Goal: Complete application form: Complete application form

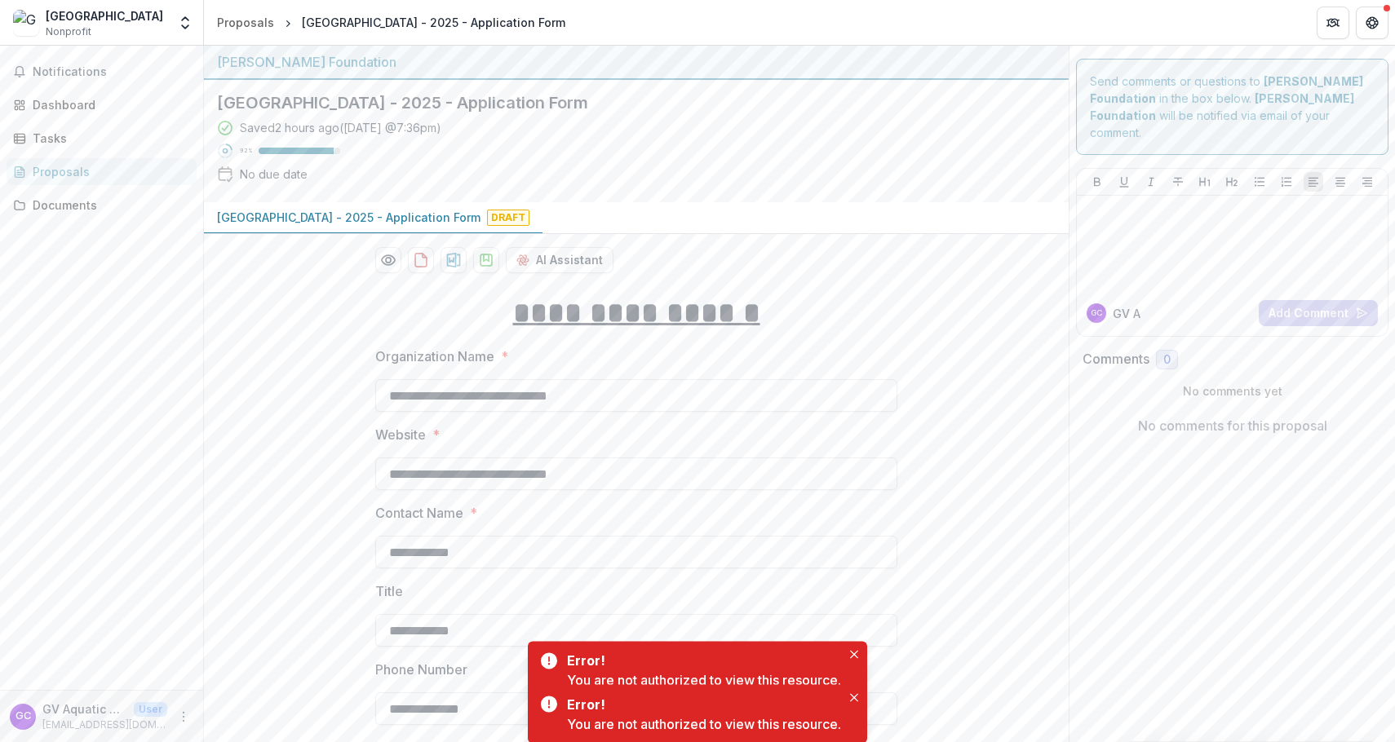
scroll to position [4577, 0]
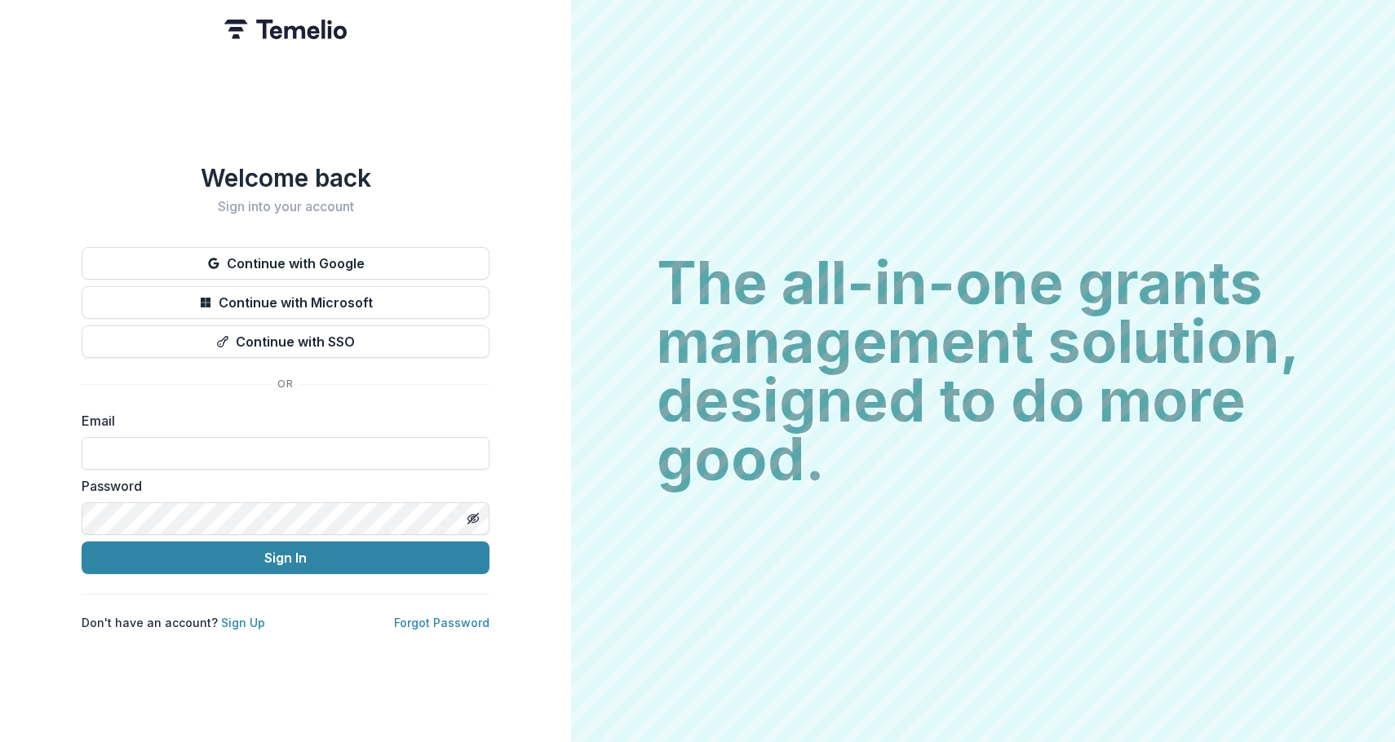
click at [344, 447] on input at bounding box center [286, 453] width 408 height 33
click at [359, 251] on button "Continue with Google" at bounding box center [286, 263] width 408 height 33
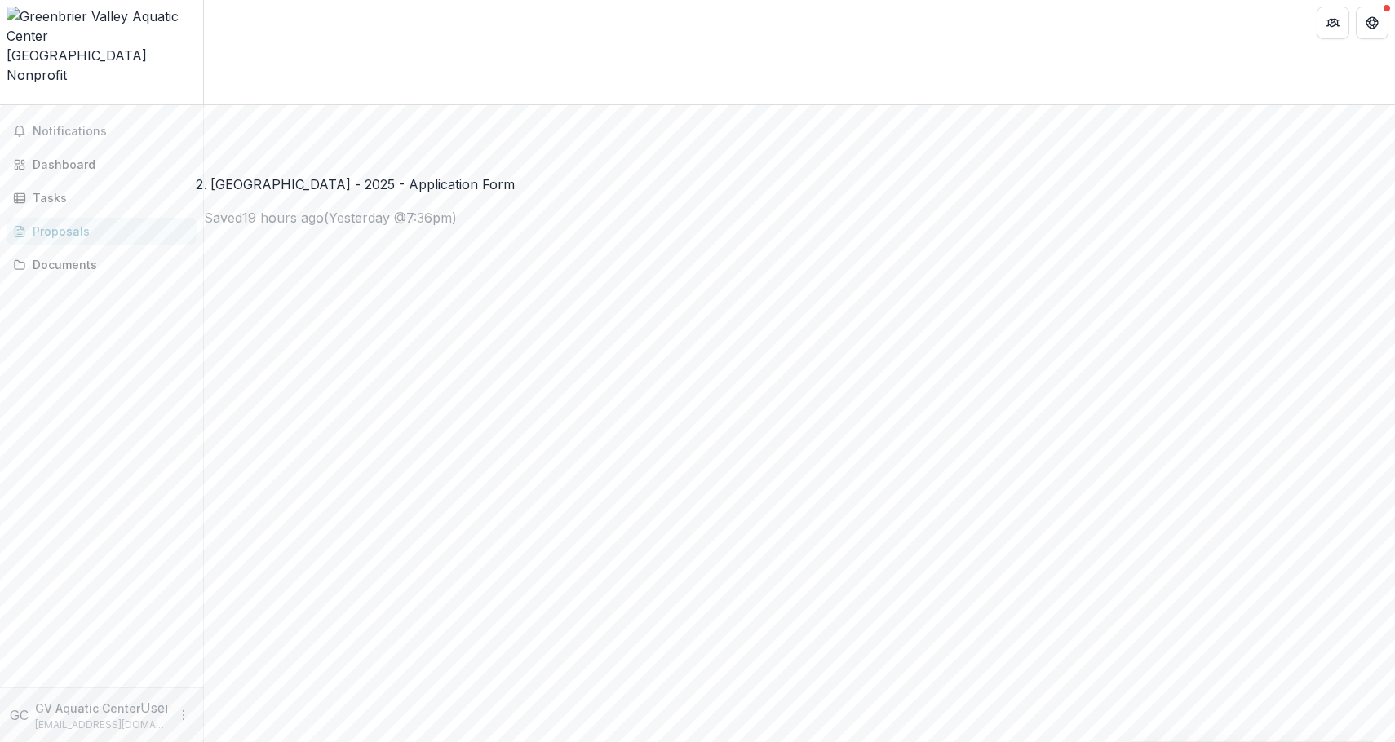
scroll to position [1122, 0]
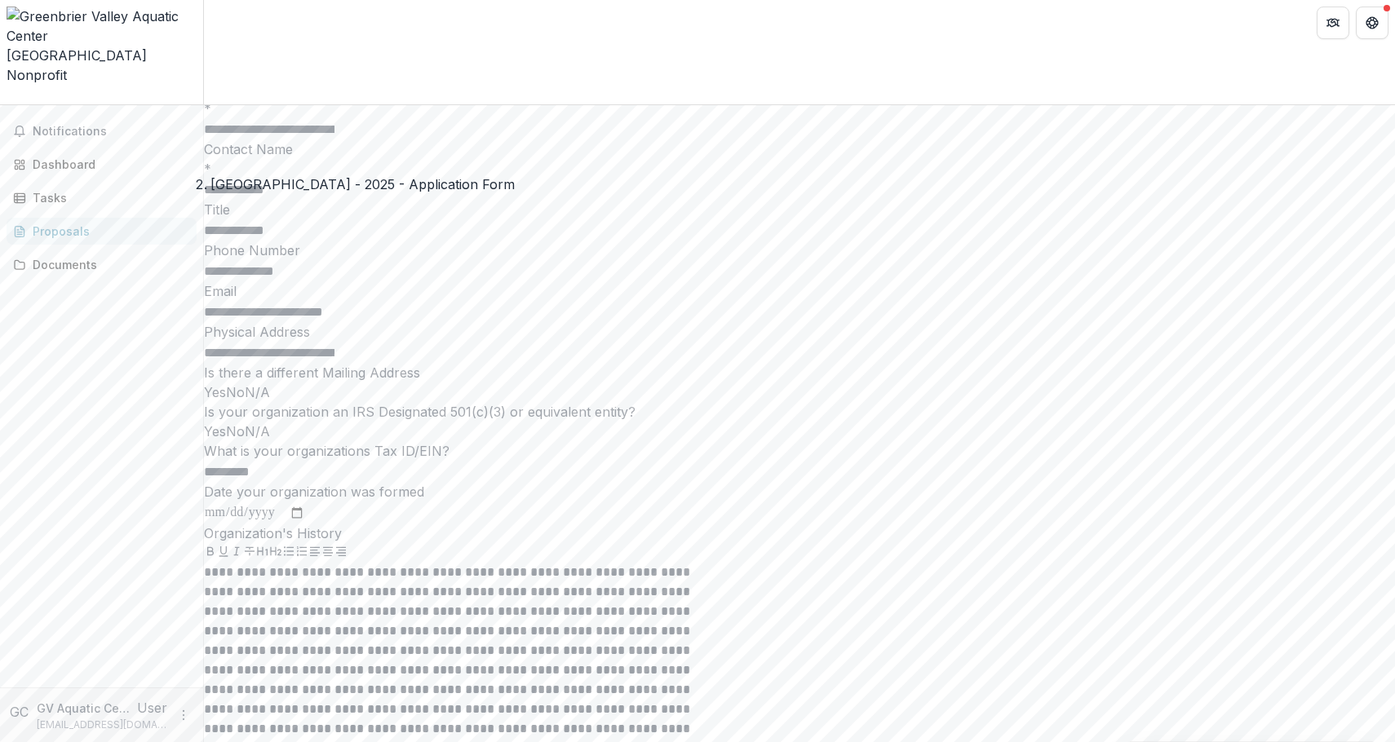
scroll to position [3845, 0]
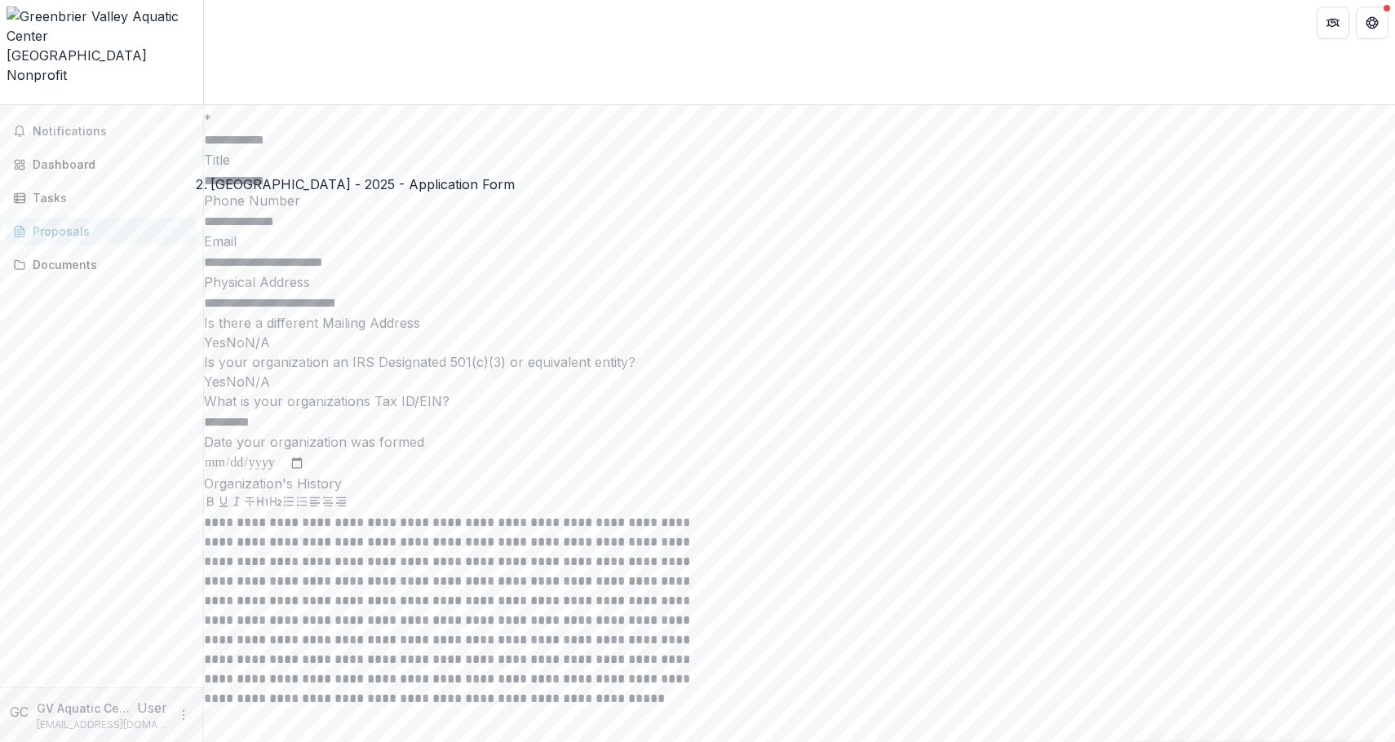
drag, startPoint x: 538, startPoint y: 281, endPoint x: 880, endPoint y: 251, distance: 343.1
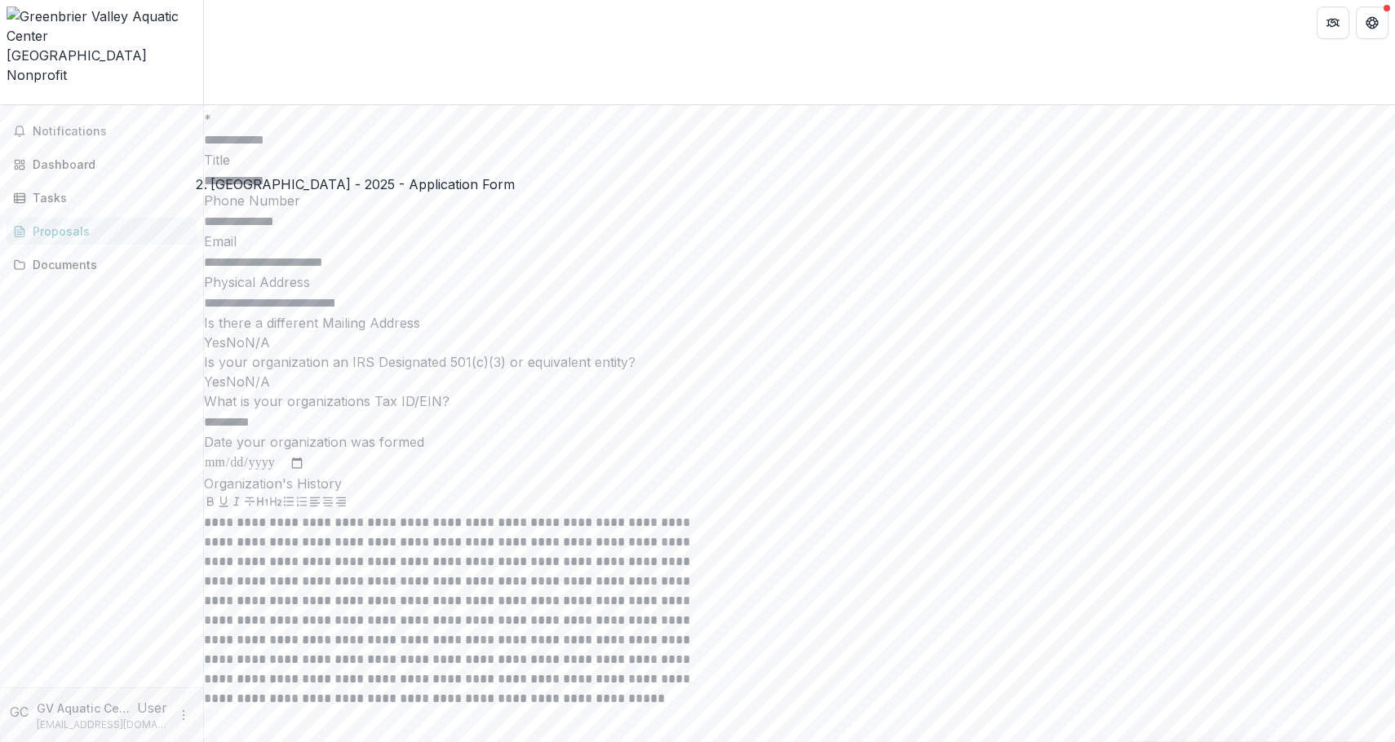
drag, startPoint x: 845, startPoint y: 275, endPoint x: 951, endPoint y: 275, distance: 106.0
drag, startPoint x: 415, startPoint y: 268, endPoint x: 363, endPoint y: 268, distance: 52.2
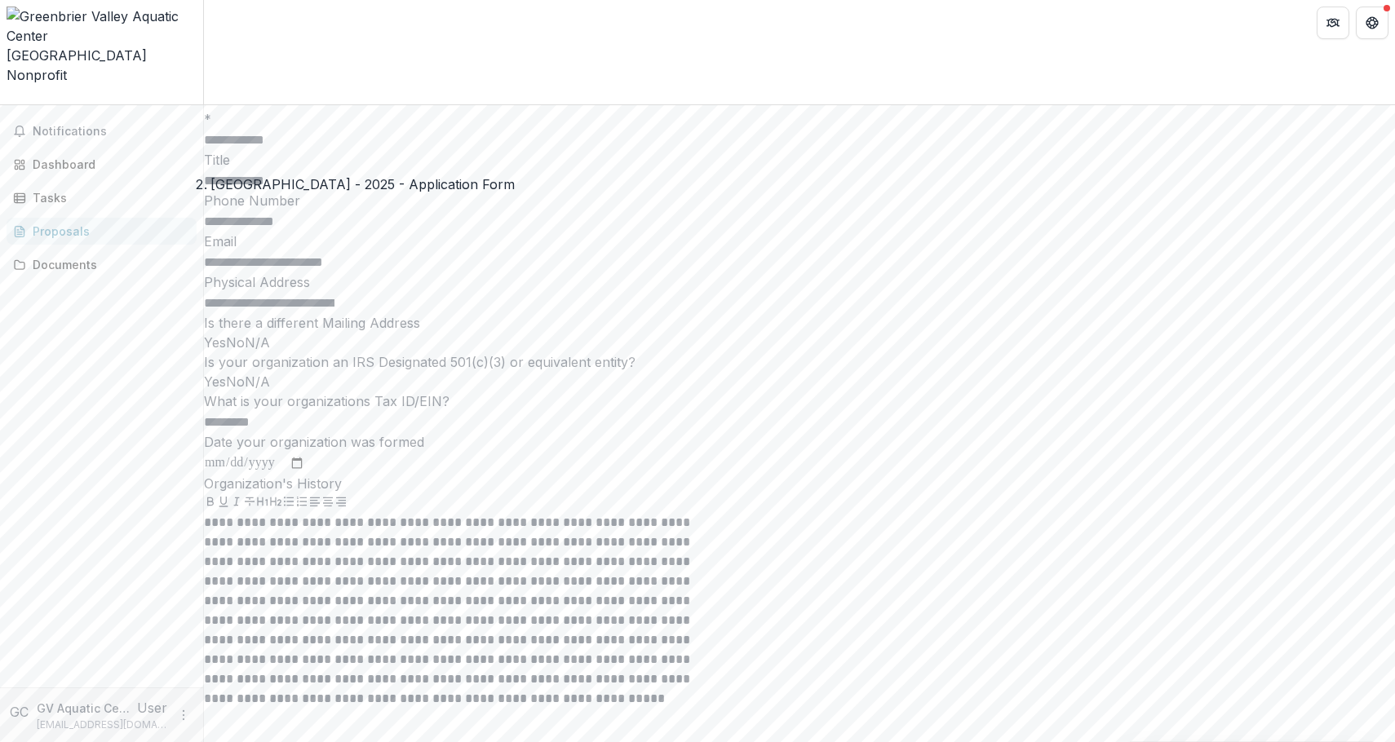
scroll to position [0, 1048]
drag, startPoint x: 429, startPoint y: 277, endPoint x: 365, endPoint y: 277, distance: 63.6
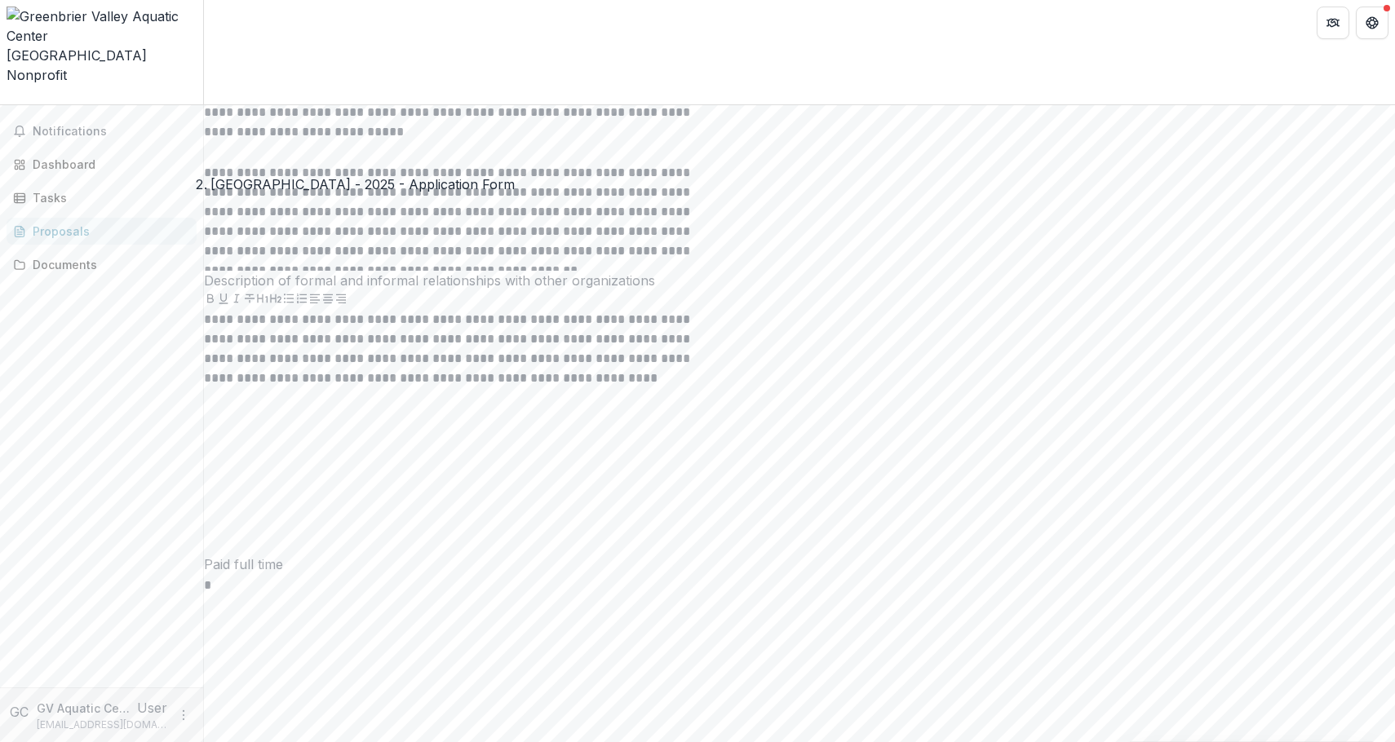
scroll to position [5000, 0]
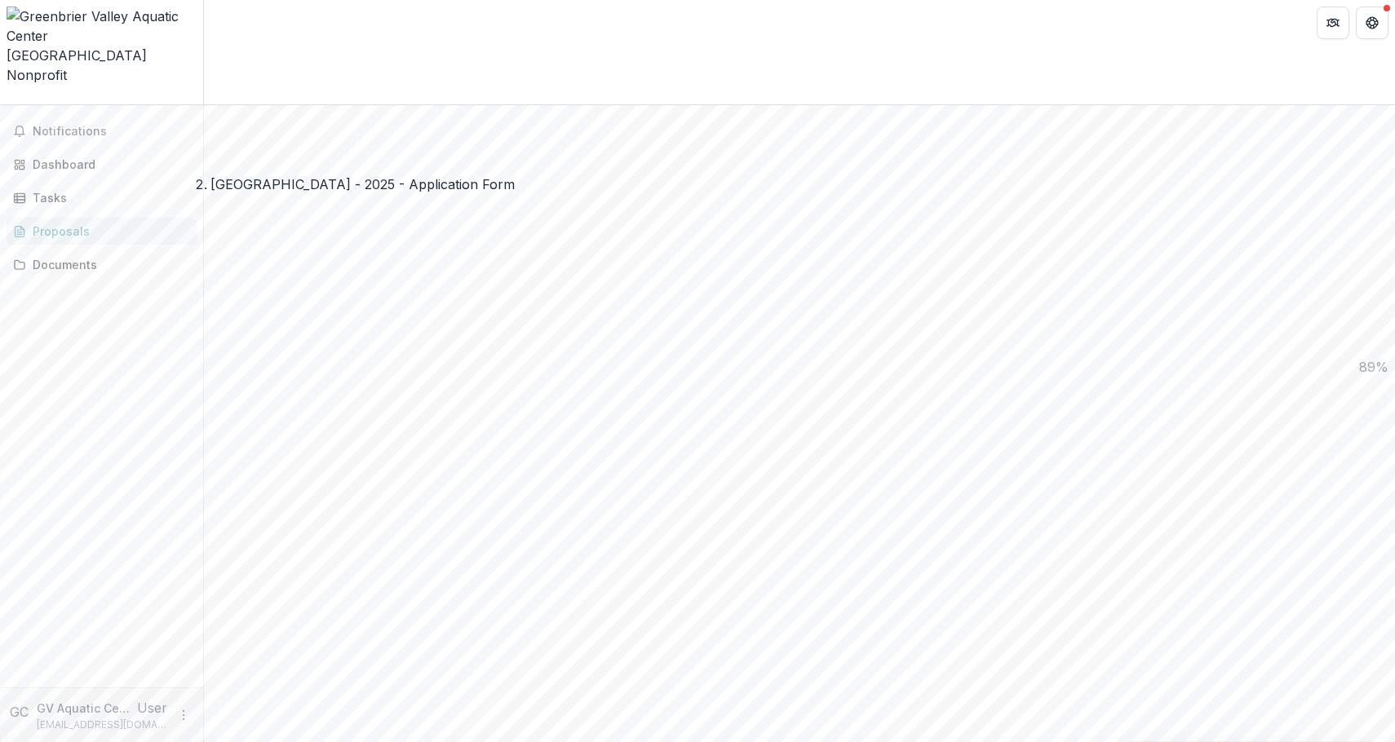
scroll to position [1560, 0]
